Goal: Navigation & Orientation: Find specific page/section

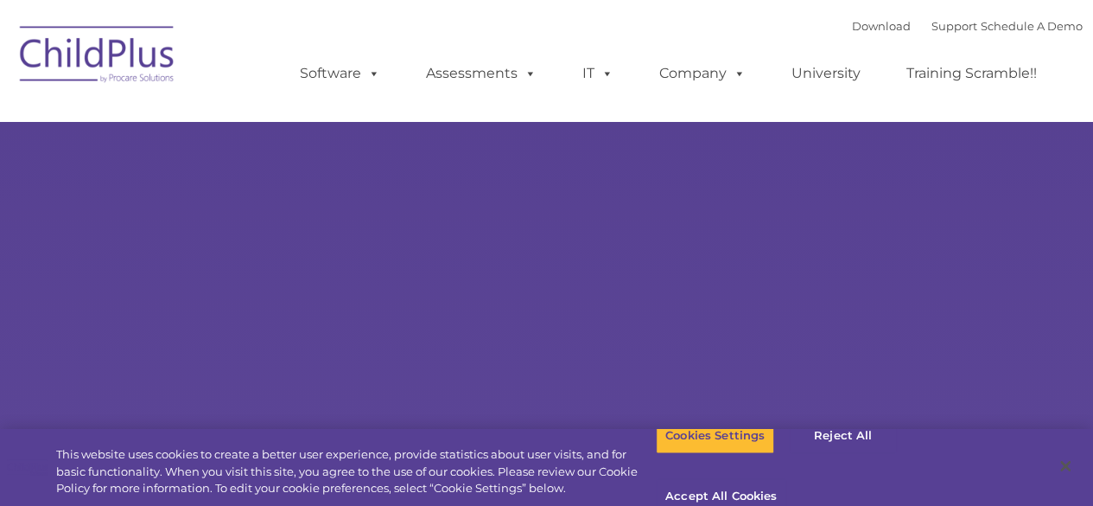
select select "MEDIUM"
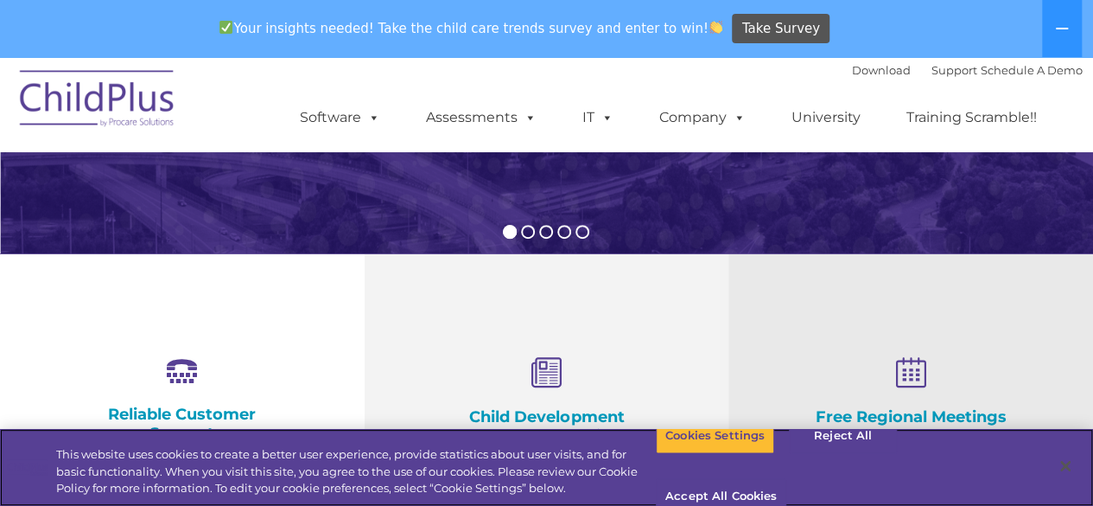
scroll to position [500, 0]
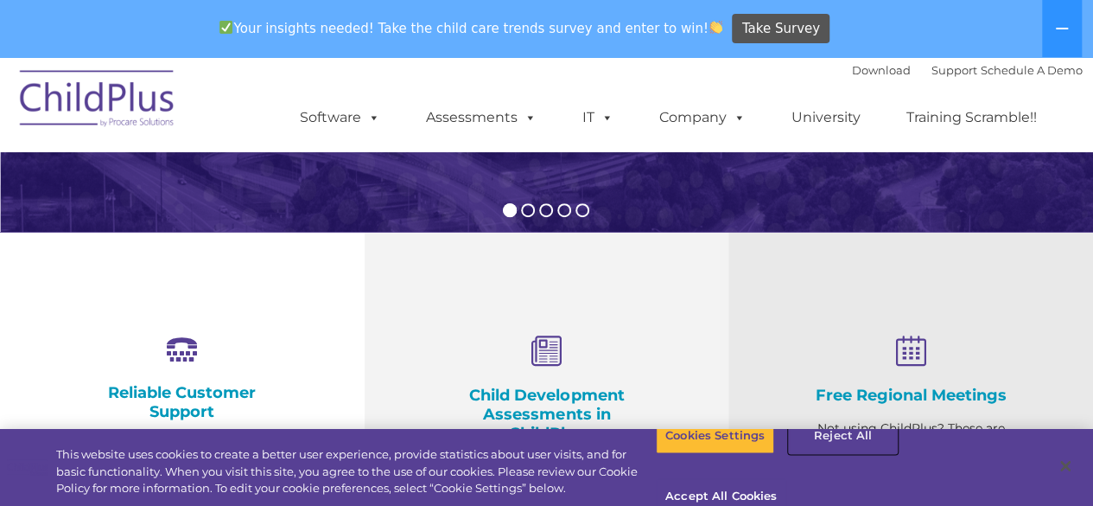
click at [819, 454] on button "Reject All" at bounding box center [843, 435] width 108 height 36
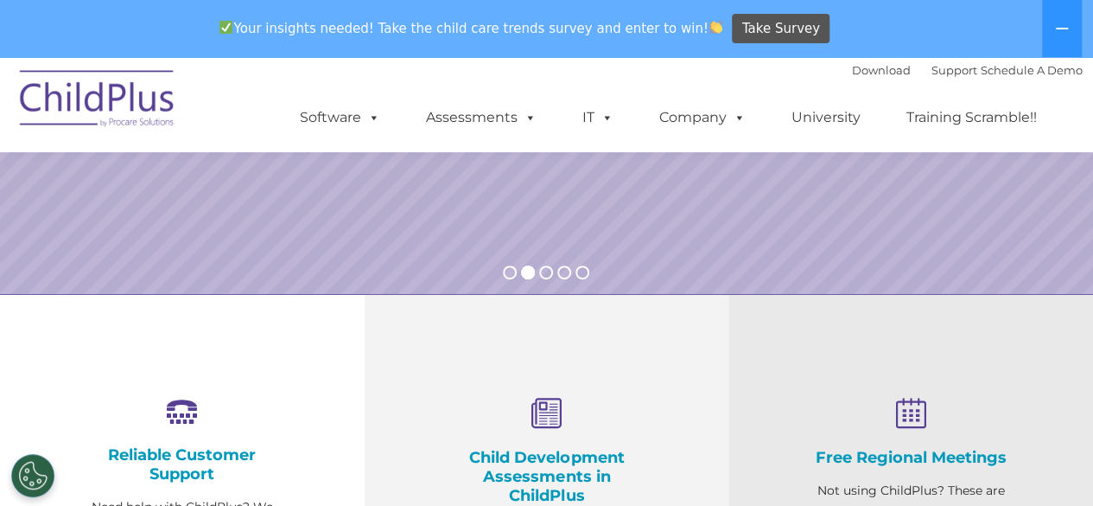
scroll to position [337, 0]
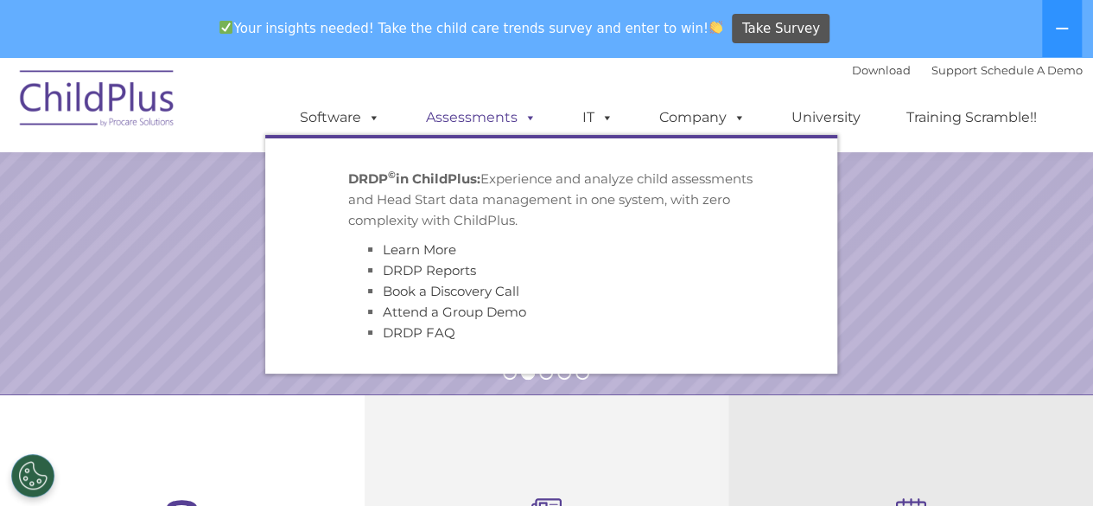
click at [493, 122] on link "Assessments" at bounding box center [481, 117] width 145 height 35
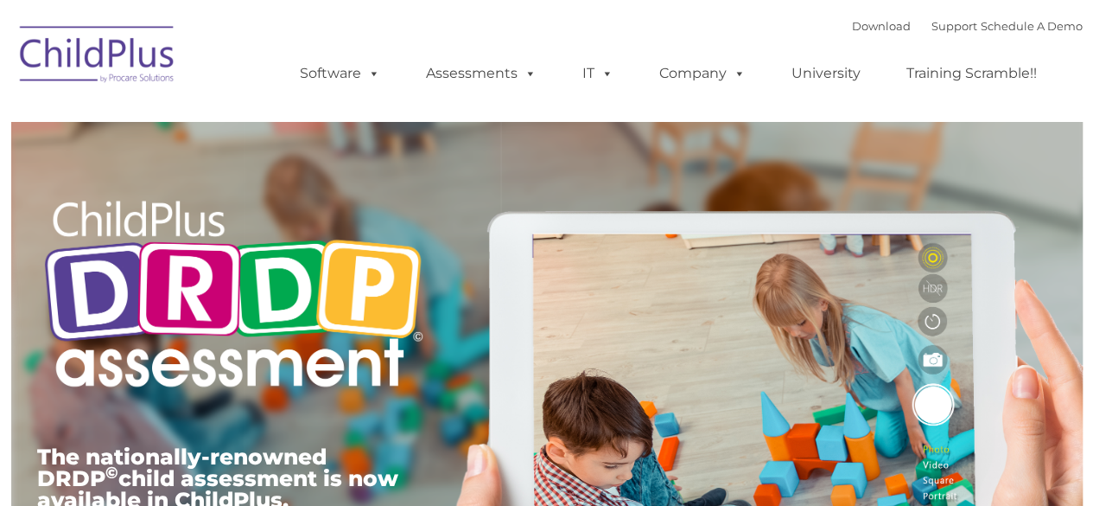
type input ""
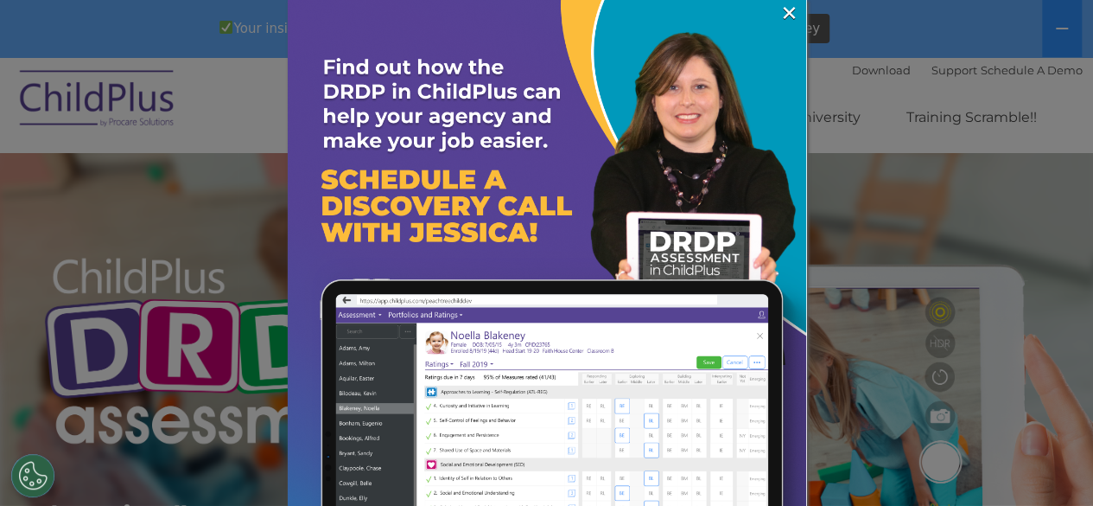
click at [142, 98] on div at bounding box center [546, 253] width 1093 height 506
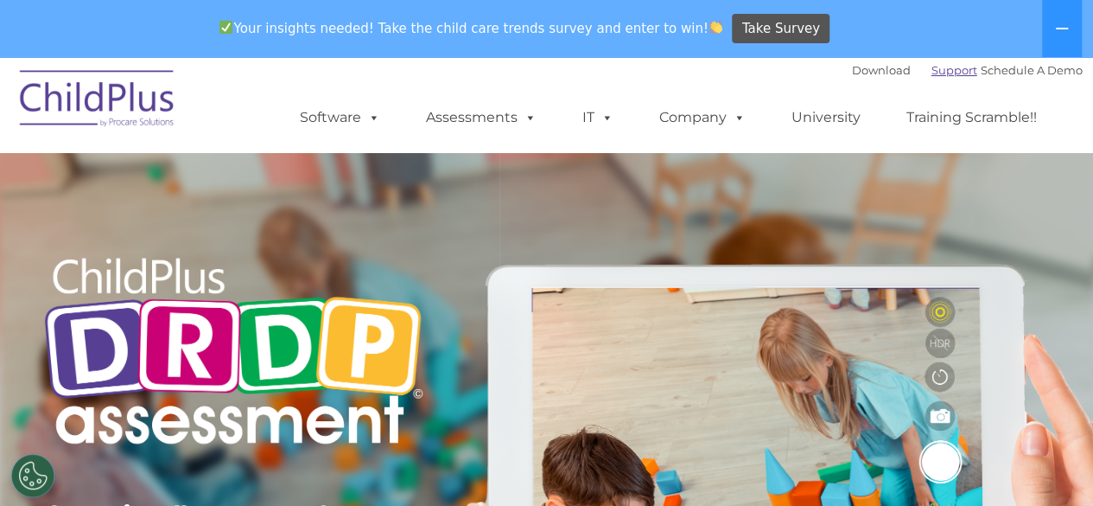
click at [932, 73] on link "Support" at bounding box center [955, 70] width 46 height 14
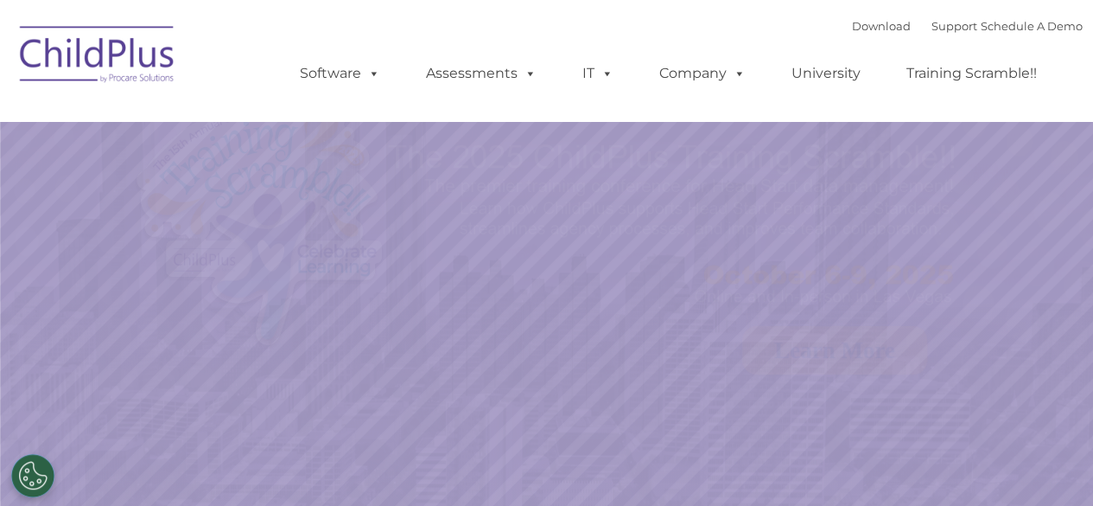
select select "MEDIUM"
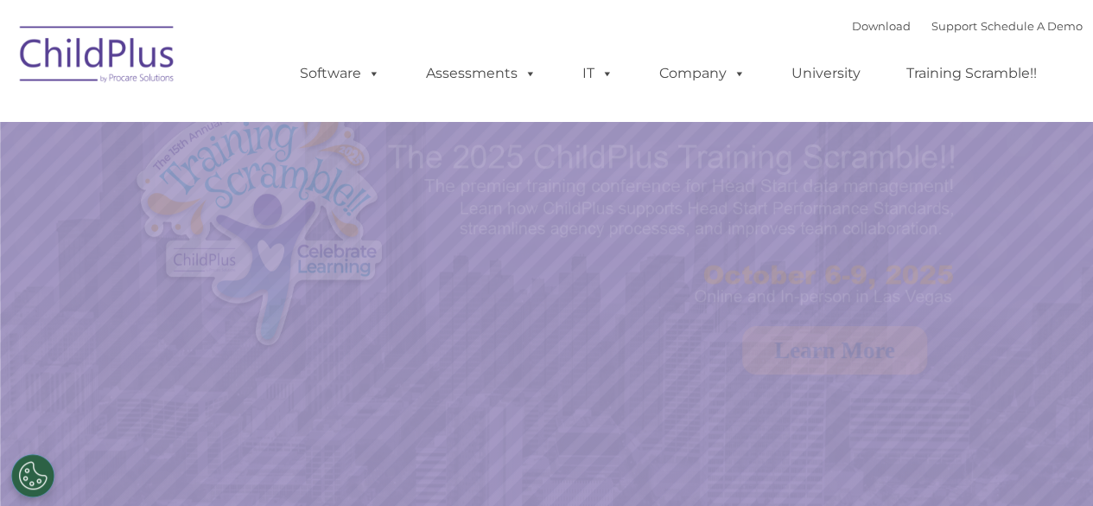
select select "MEDIUM"
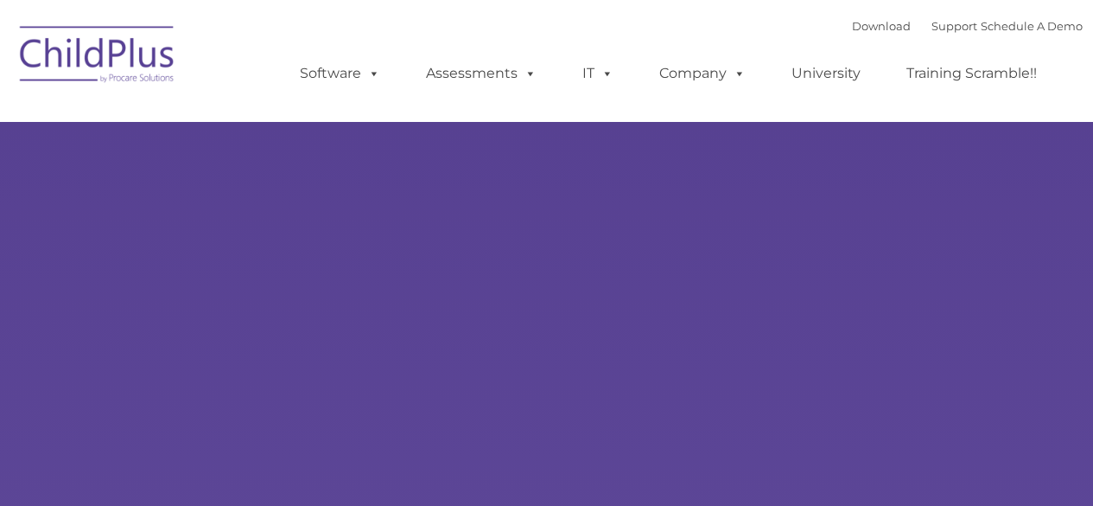
select select "MEDIUM"
